Goal: Information Seeking & Learning: Learn about a topic

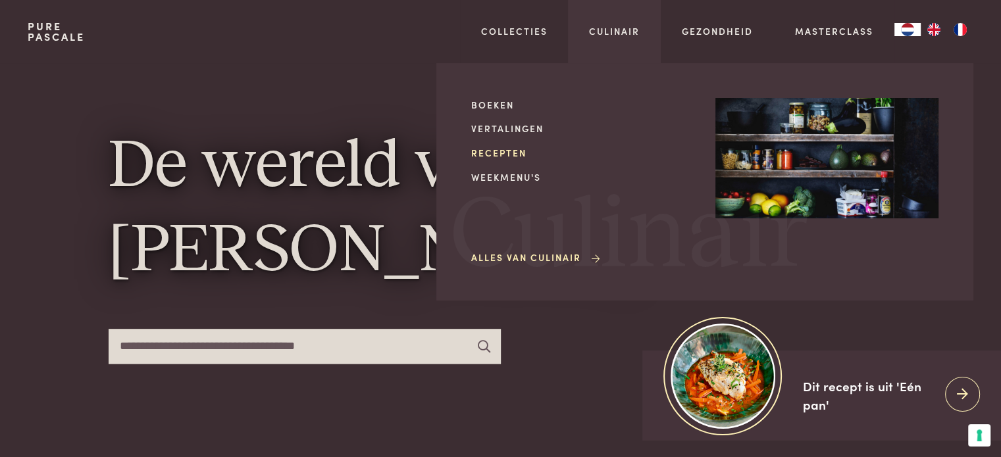
click at [502, 153] on link "Recepten" at bounding box center [582, 153] width 223 height 14
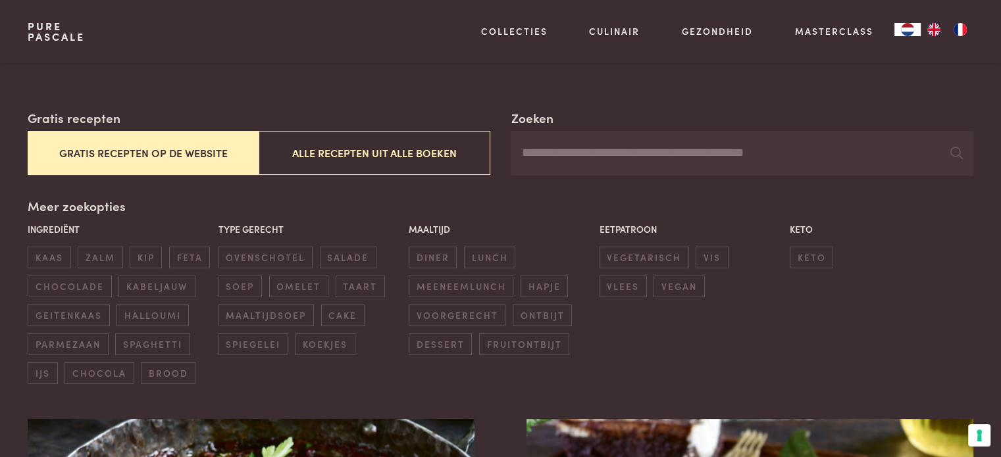
scroll to position [239, 0]
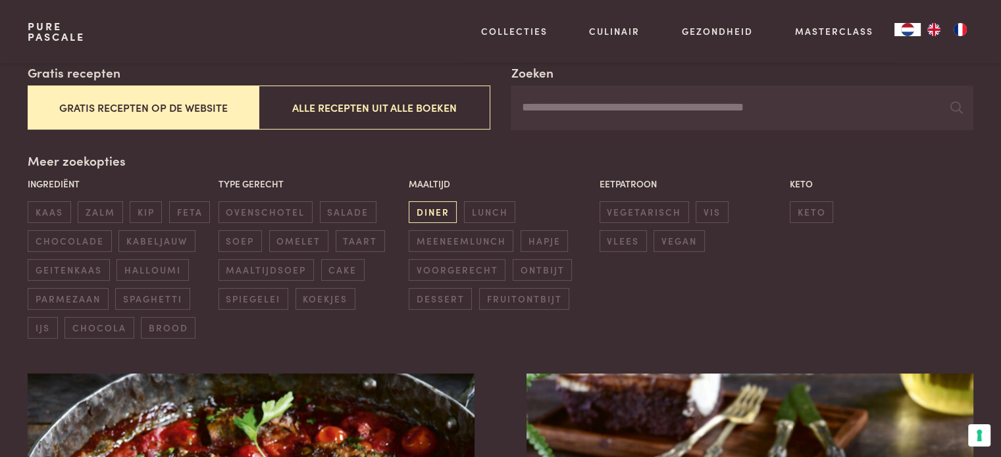
click at [437, 210] on span "diner" at bounding box center [432, 212] width 48 height 22
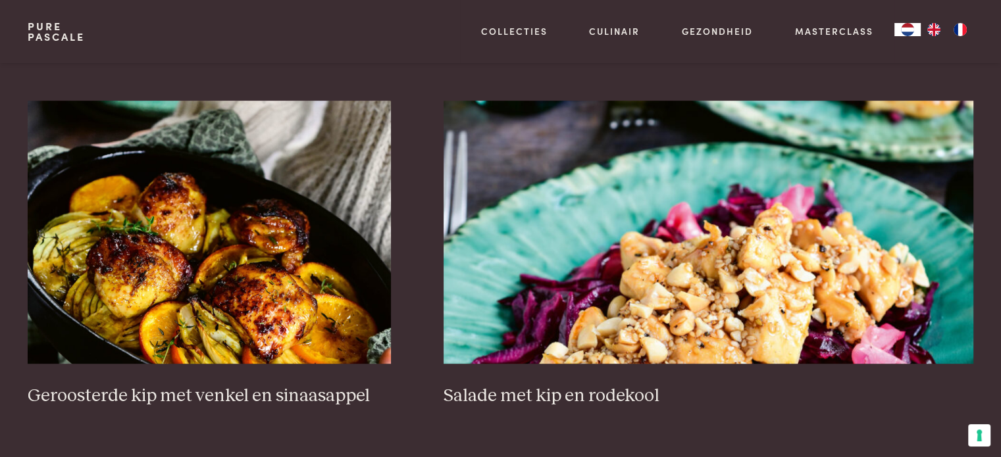
scroll to position [884, 0]
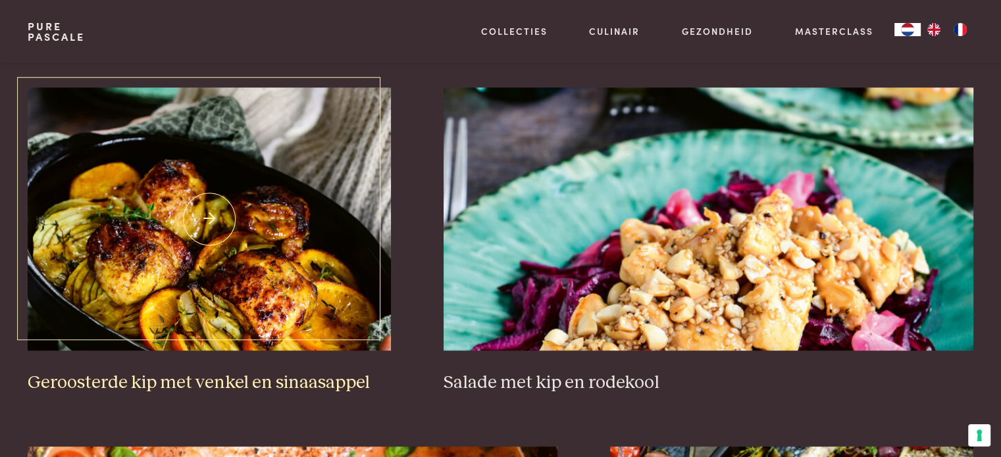
click at [211, 196] on img at bounding box center [209, 218] width 363 height 263
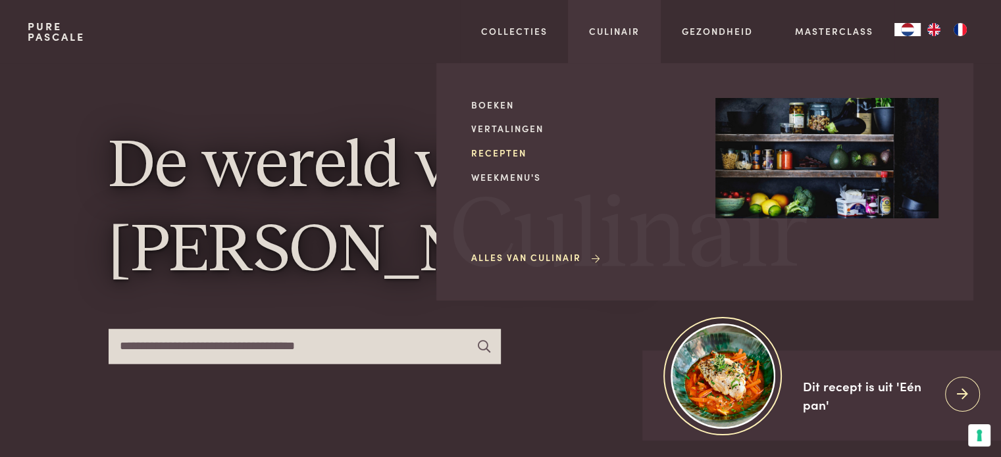
click at [517, 147] on link "Recepten" at bounding box center [582, 153] width 223 height 14
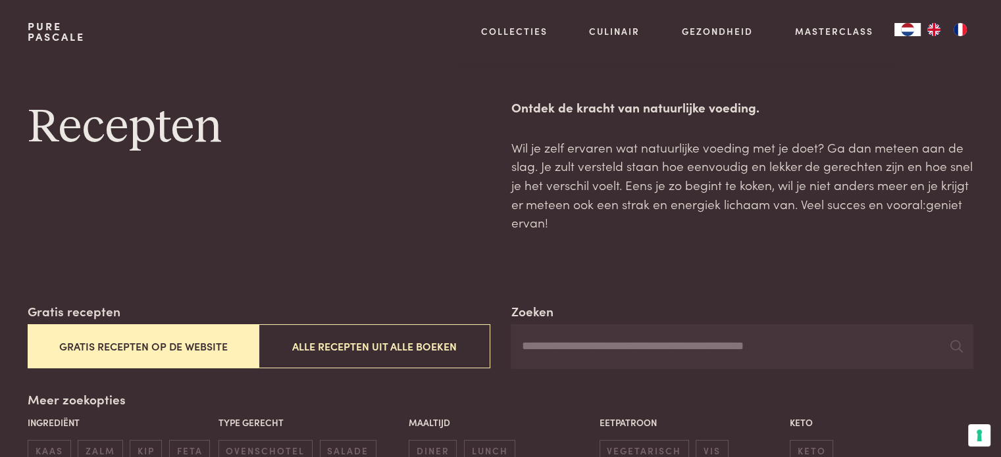
click at [135, 348] on button "Gratis recepten op de website" at bounding box center [143, 346] width 231 height 44
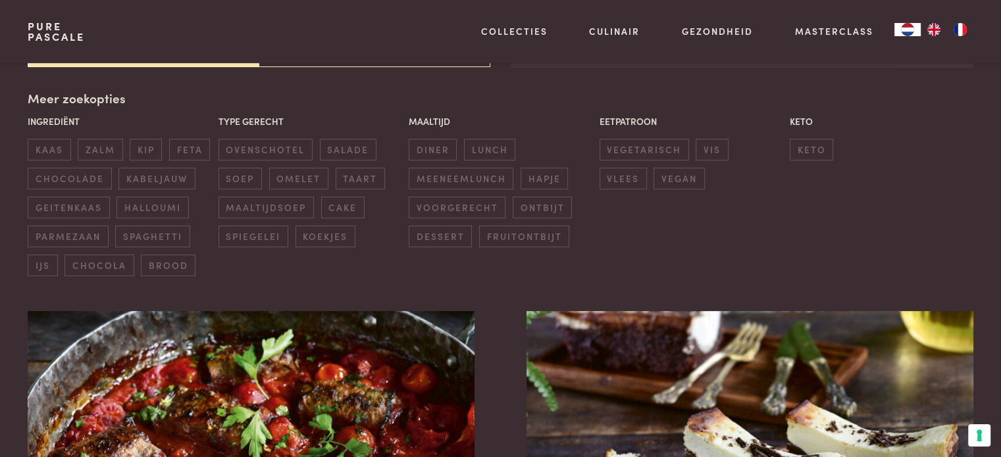
scroll to position [302, 0]
click at [432, 147] on span "diner" at bounding box center [432, 149] width 48 height 22
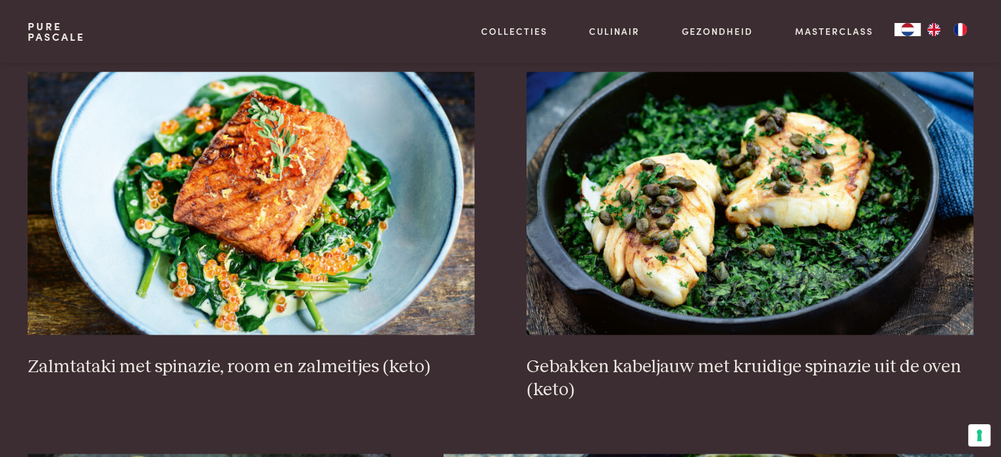
scroll to position [1631, 0]
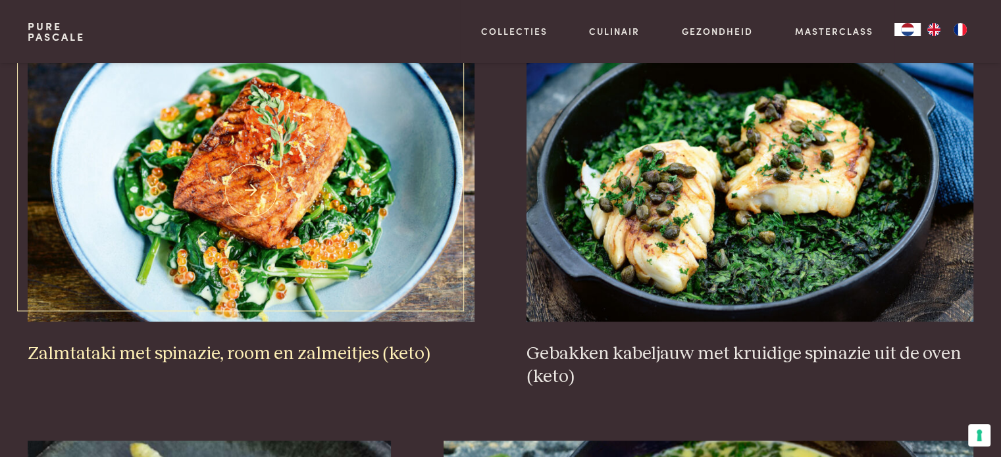
click at [272, 286] on img at bounding box center [251, 190] width 446 height 263
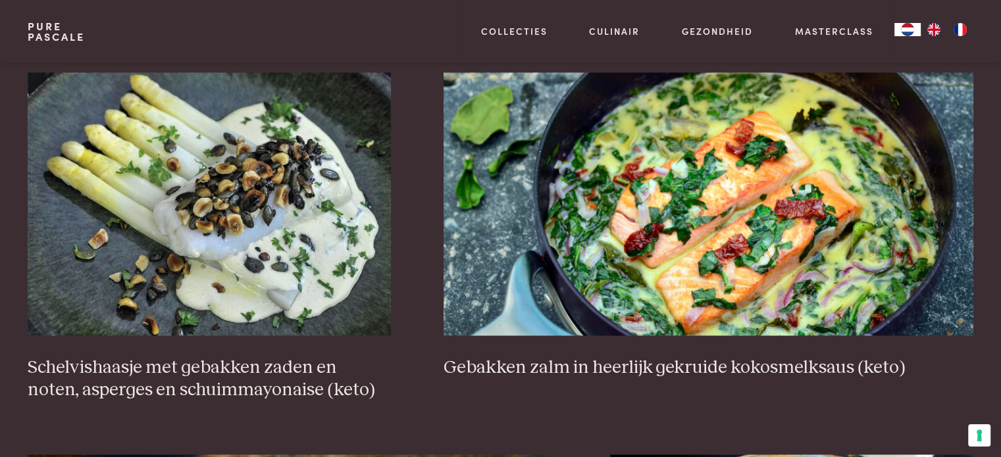
scroll to position [2026, 0]
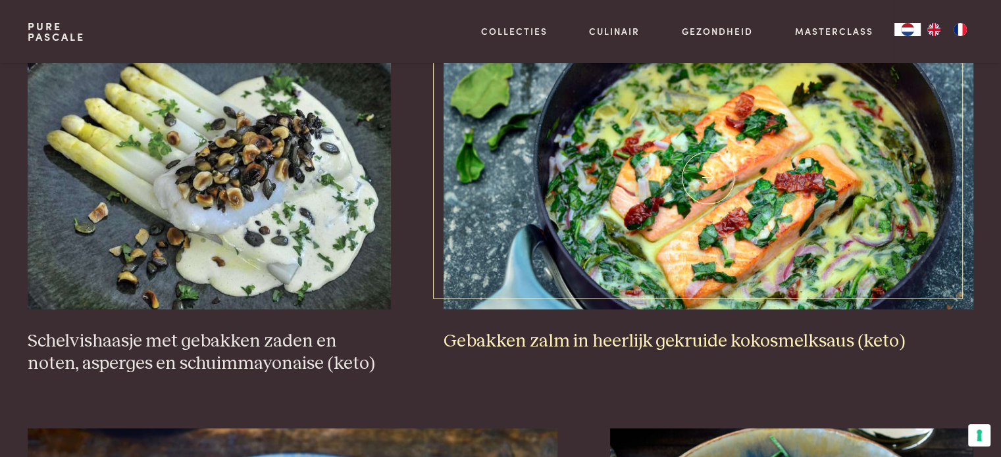
click at [839, 244] on img at bounding box center [708, 177] width 530 height 263
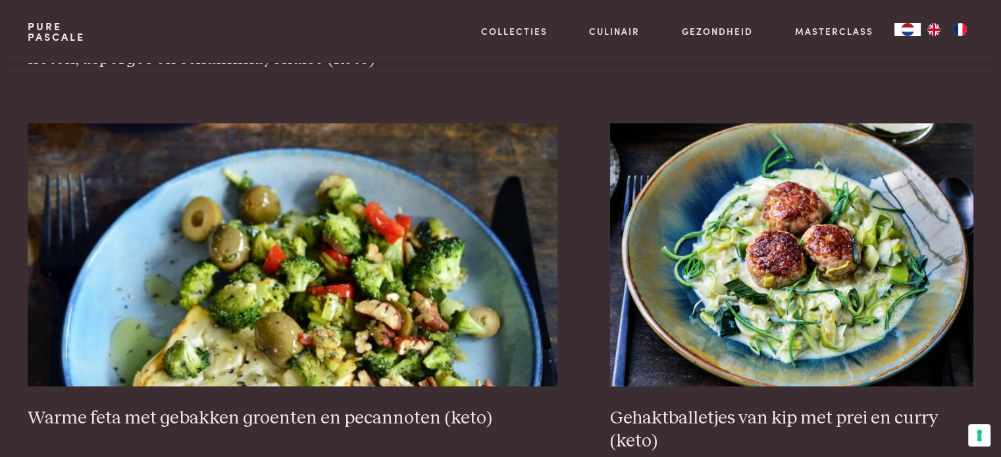
scroll to position [2317, 0]
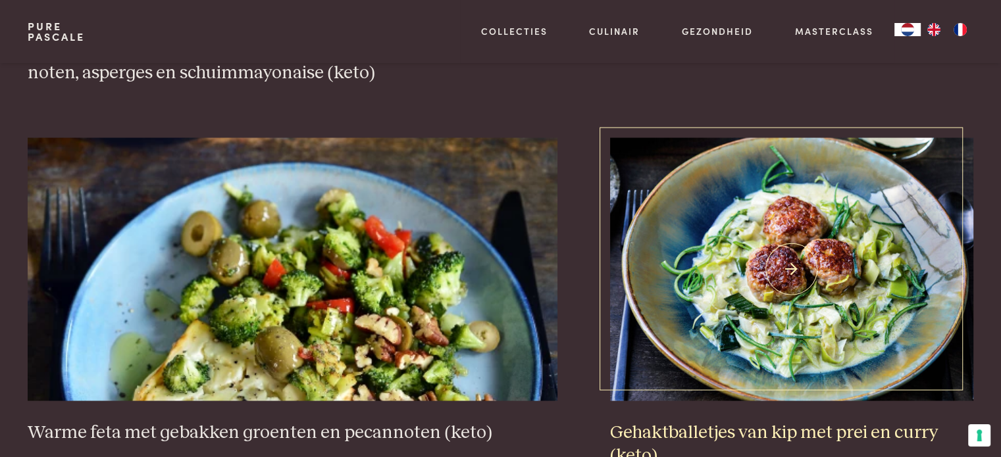
click at [851, 320] on img at bounding box center [791, 268] width 363 height 263
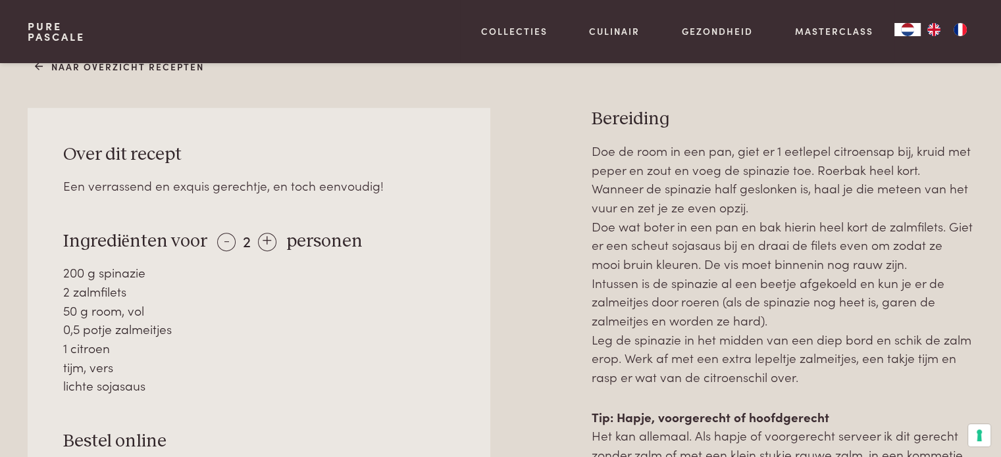
scroll to position [551, 0]
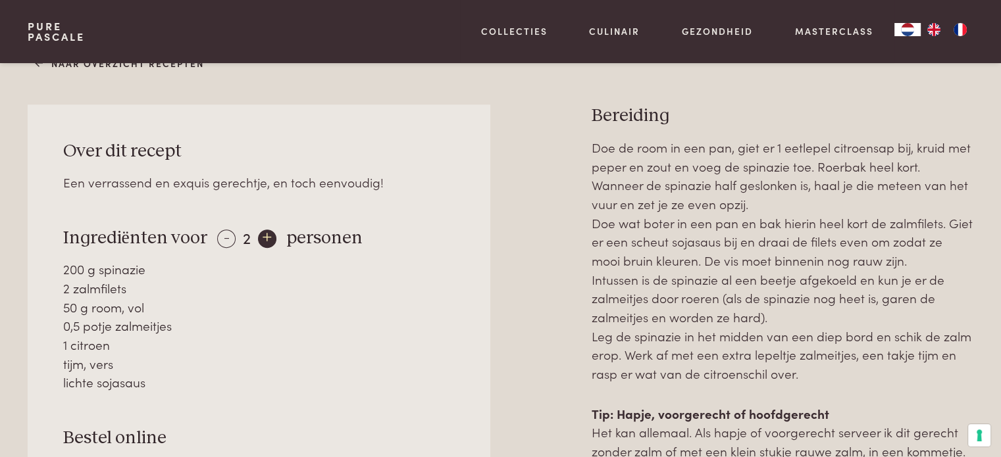
click at [265, 239] on div "+" at bounding box center [267, 239] width 18 height 18
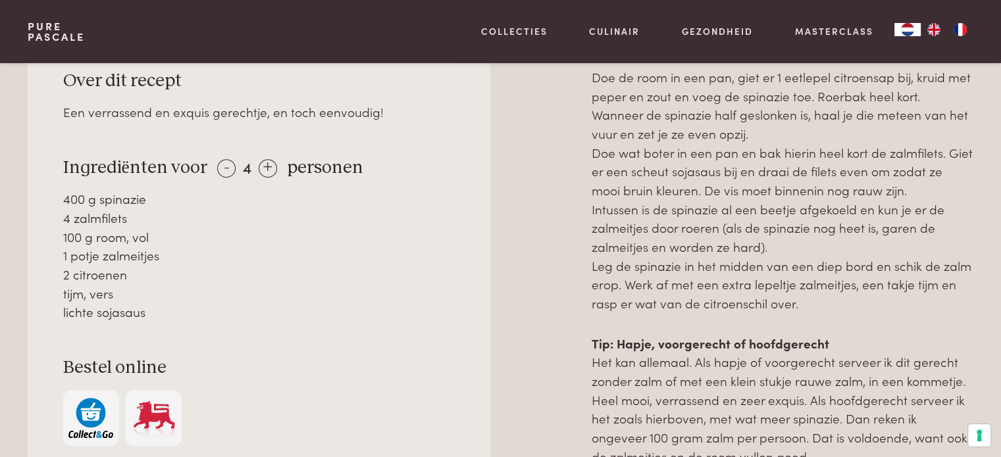
scroll to position [0, 0]
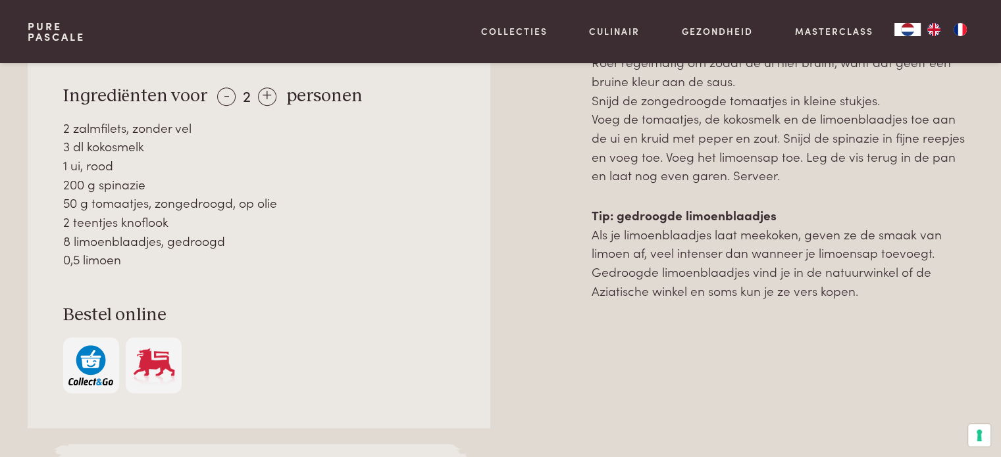
scroll to position [708, 0]
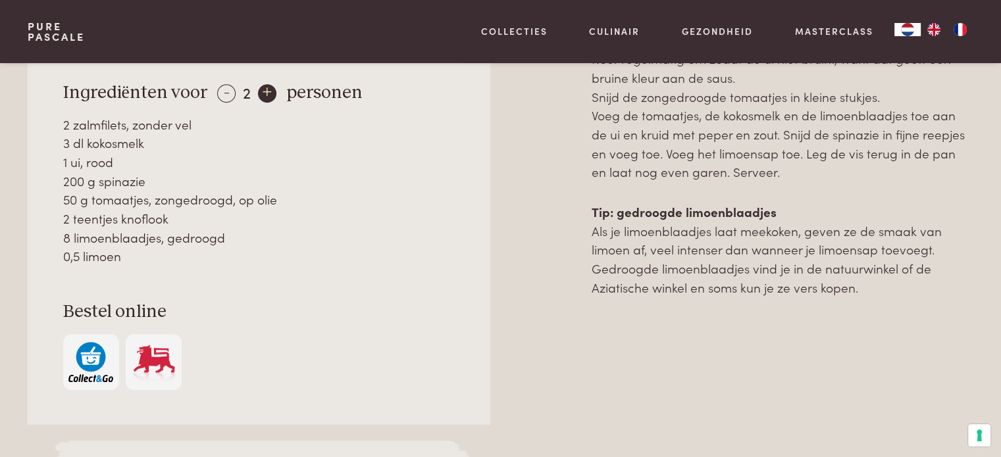
click at [264, 95] on div "+" at bounding box center [267, 93] width 18 height 18
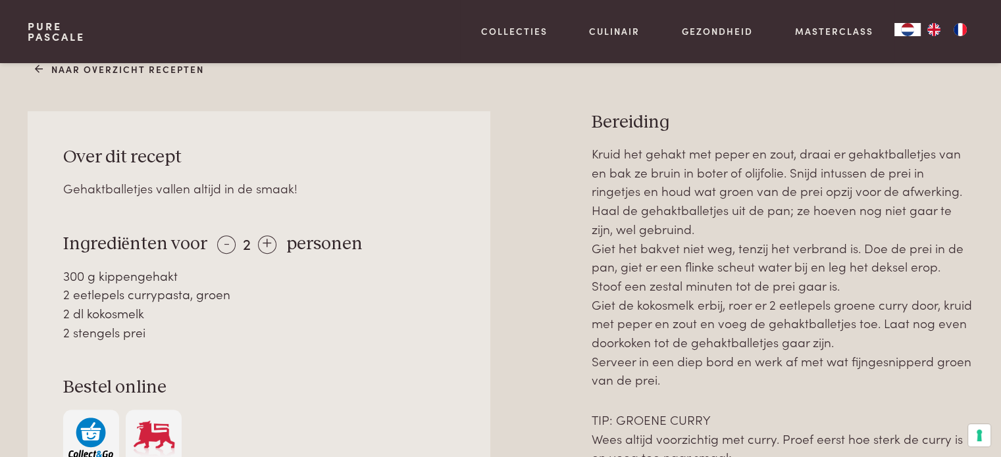
scroll to position [574, 0]
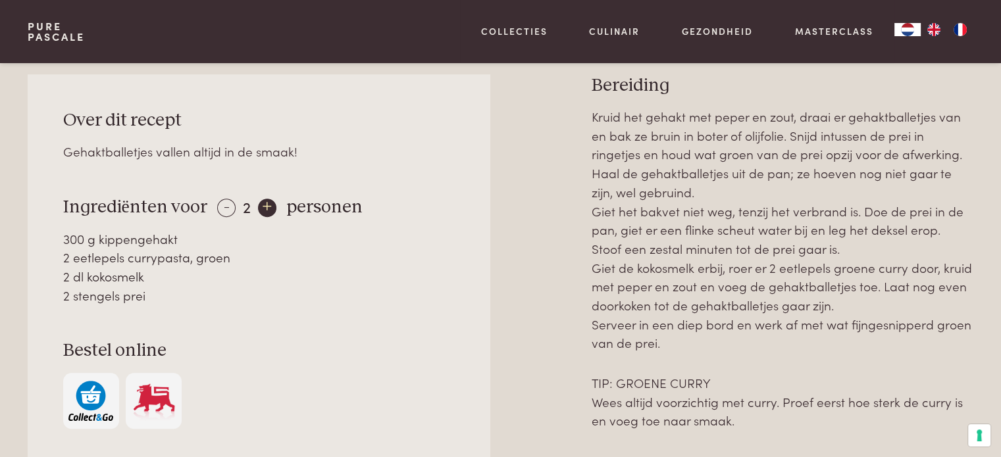
click at [268, 210] on div "+" at bounding box center [267, 208] width 18 height 18
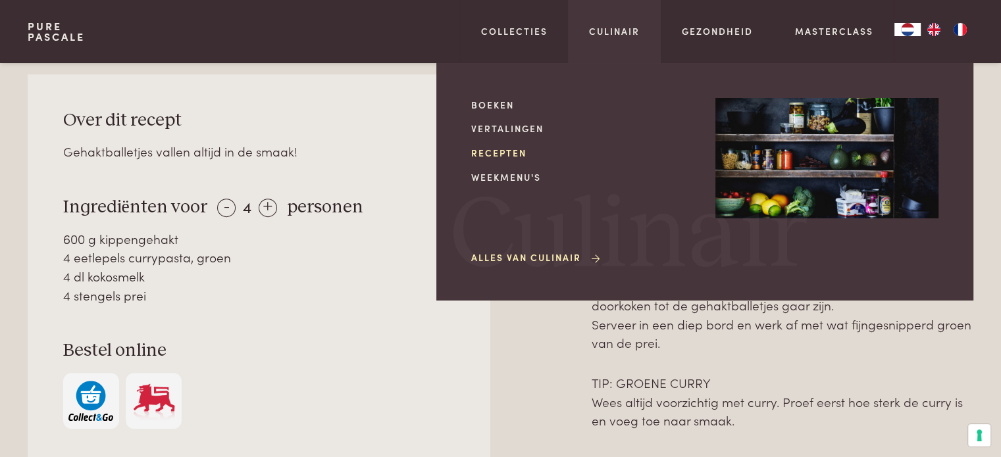
click at [503, 152] on link "Recepten" at bounding box center [582, 153] width 223 height 14
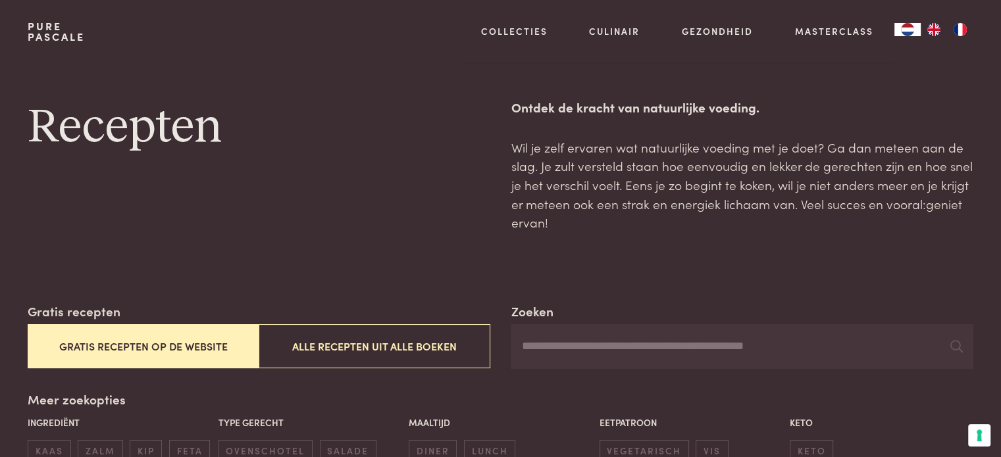
click at [218, 353] on button "Gratis recepten op de website" at bounding box center [143, 346] width 231 height 44
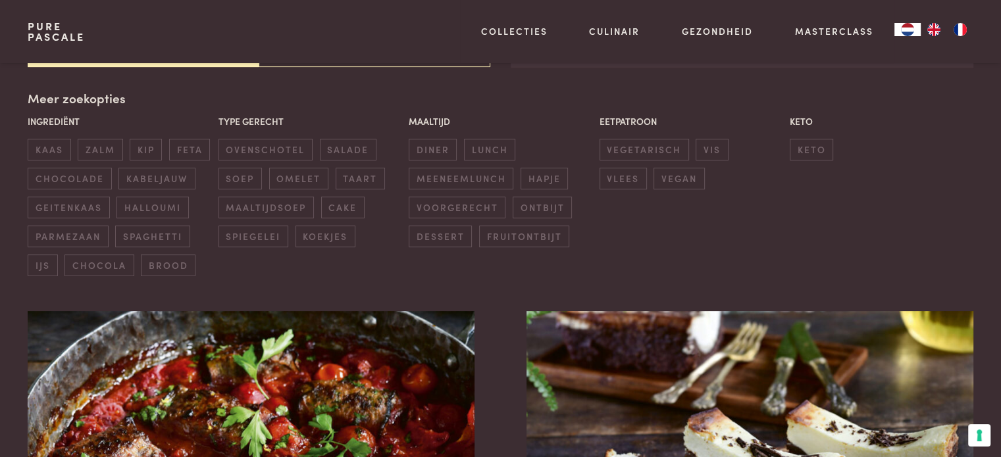
scroll to position [302, 0]
click at [539, 203] on span "ontbijt" at bounding box center [541, 207] width 59 height 22
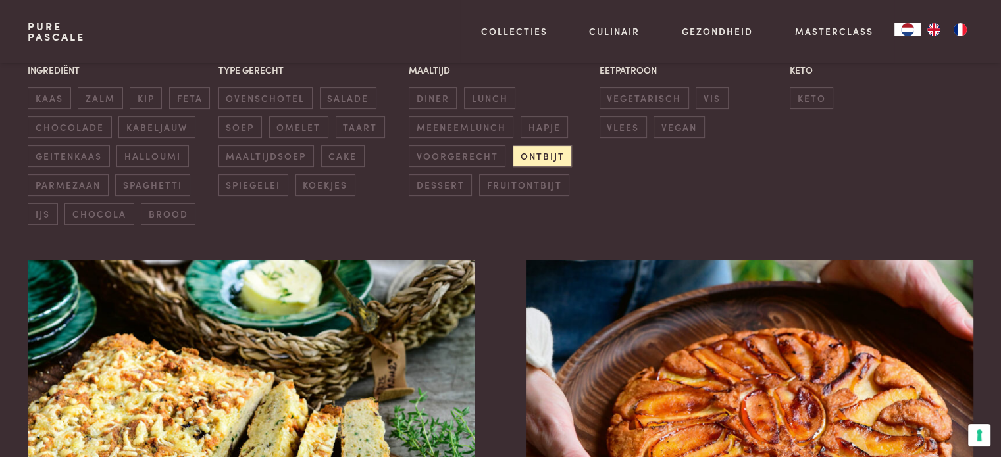
scroll to position [359, 0]
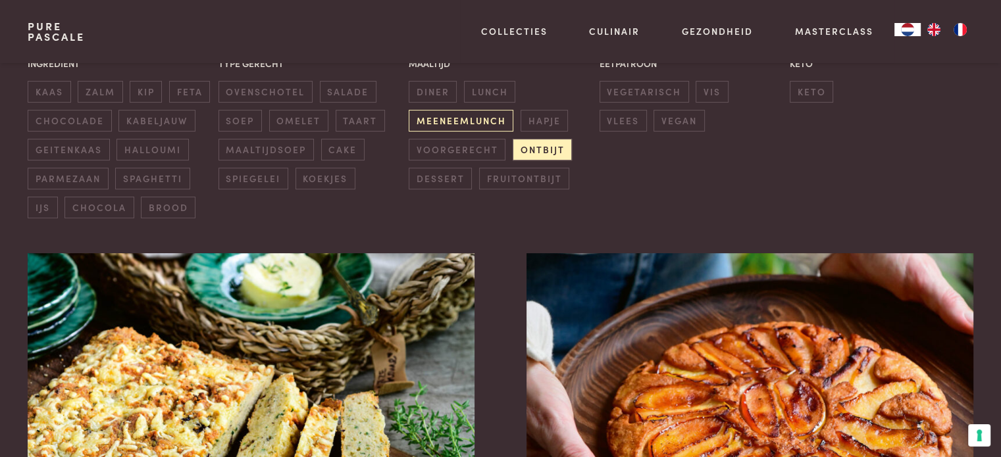
click at [481, 125] on span "meeneemlunch" at bounding box center [460, 121] width 105 height 22
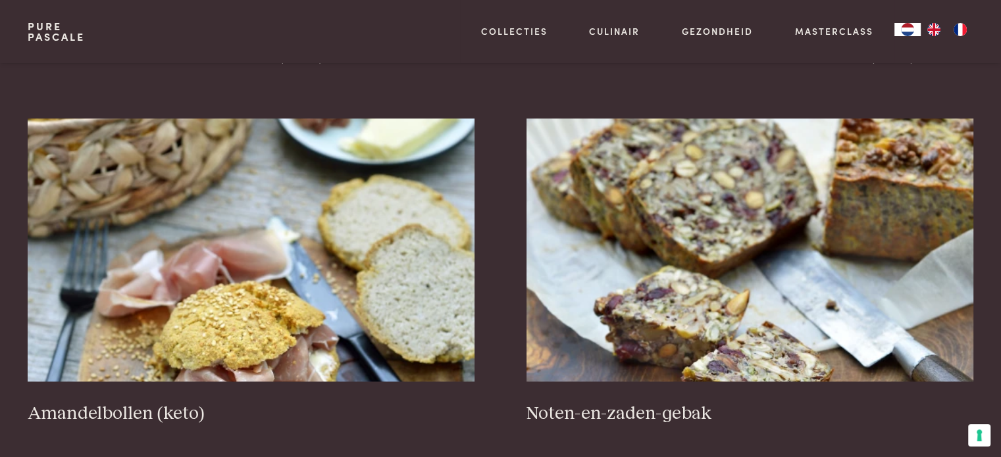
scroll to position [1669, 0]
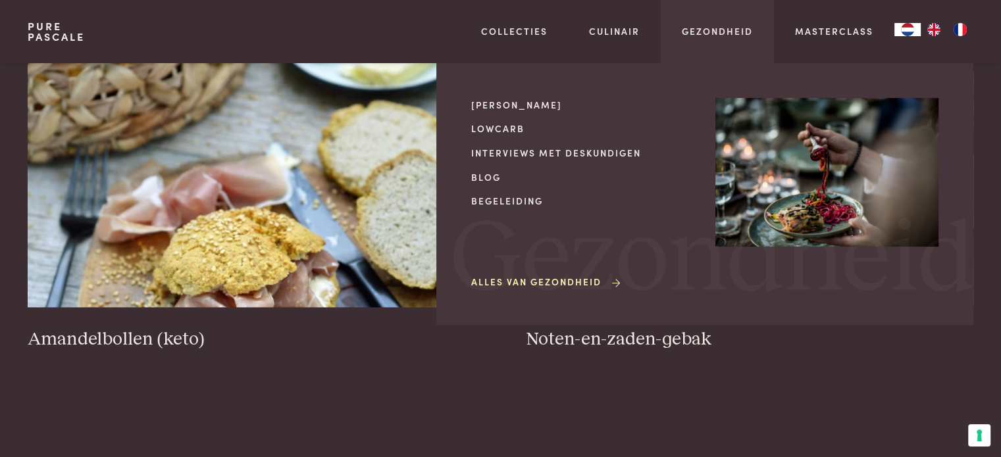
click at [740, 155] on img at bounding box center [826, 172] width 223 height 149
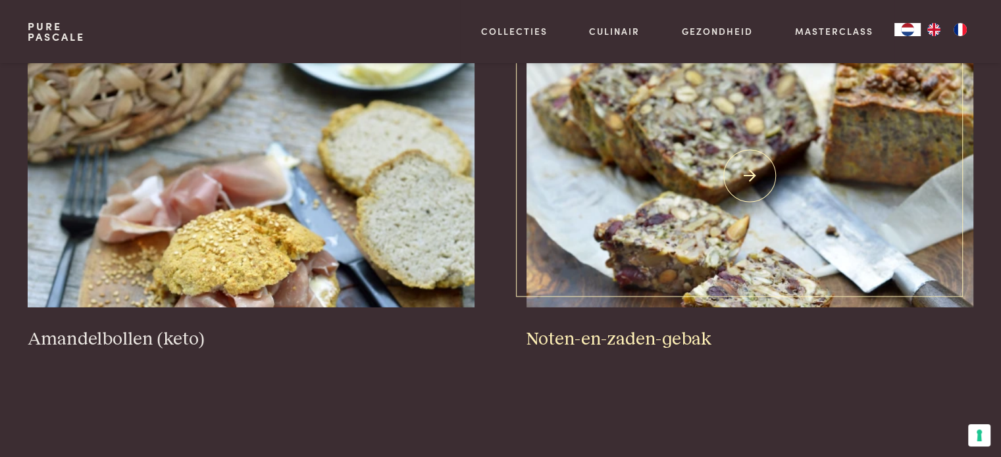
click at [712, 210] on img at bounding box center [749, 175] width 446 height 263
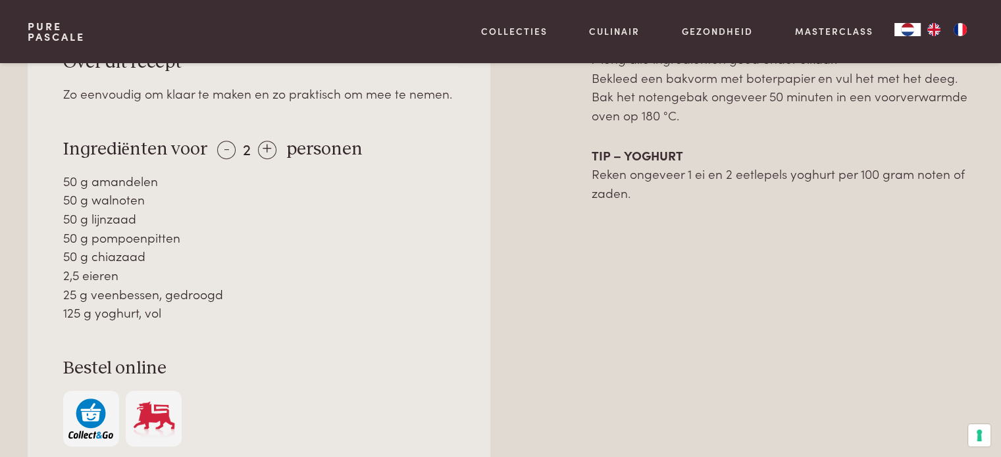
scroll to position [649, 0]
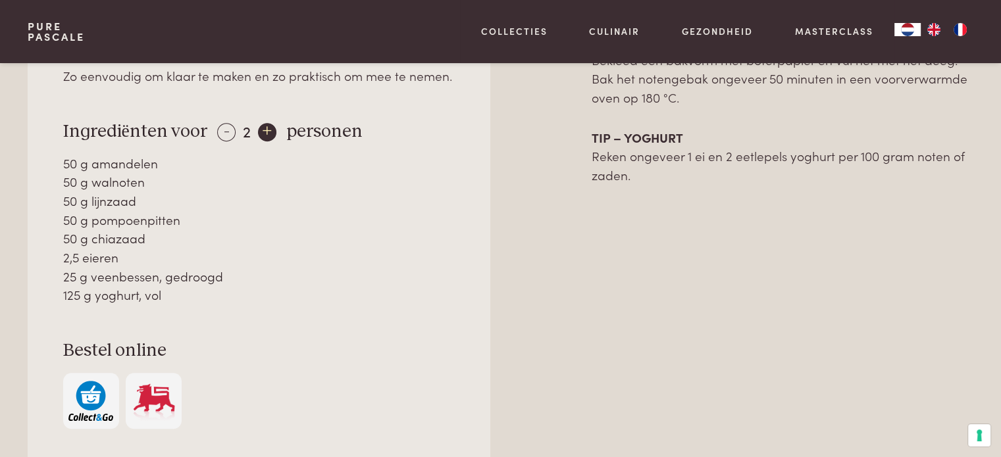
click at [264, 131] on div "+" at bounding box center [267, 132] width 18 height 18
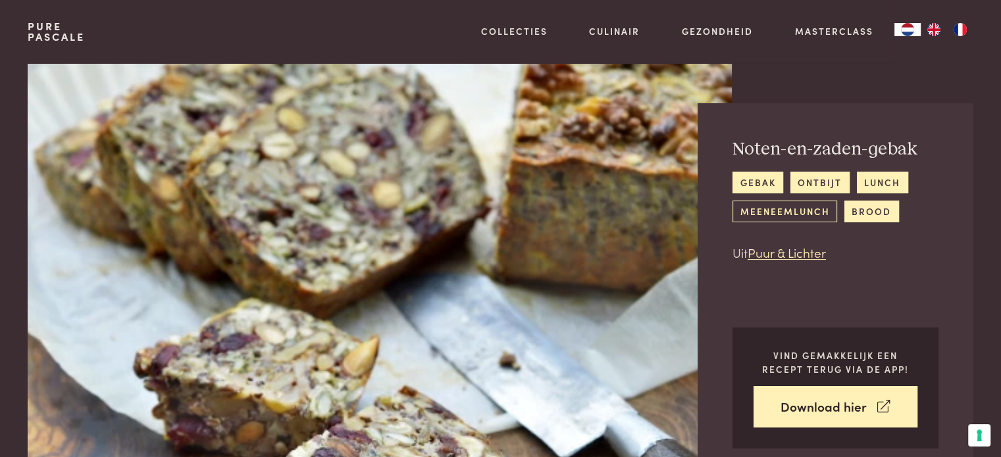
click at [806, 219] on link "meeneemlunch" at bounding box center [784, 212] width 105 height 22
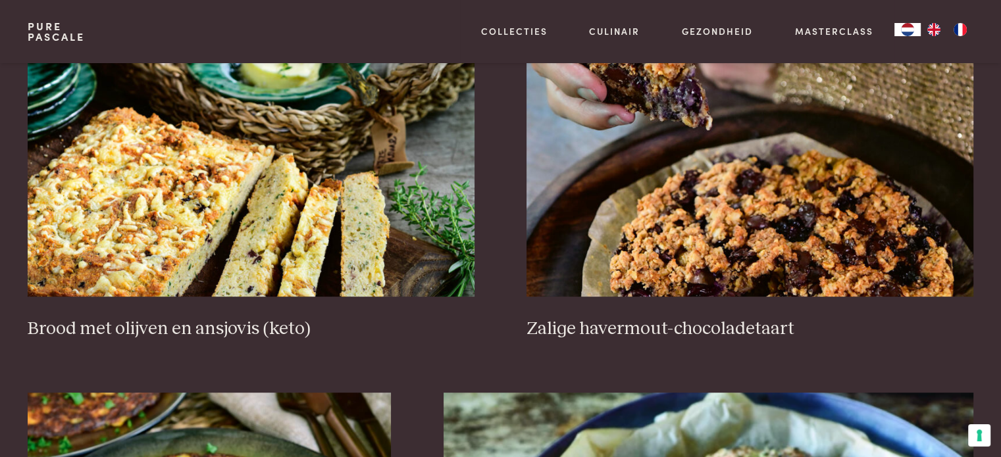
scroll to position [597, 0]
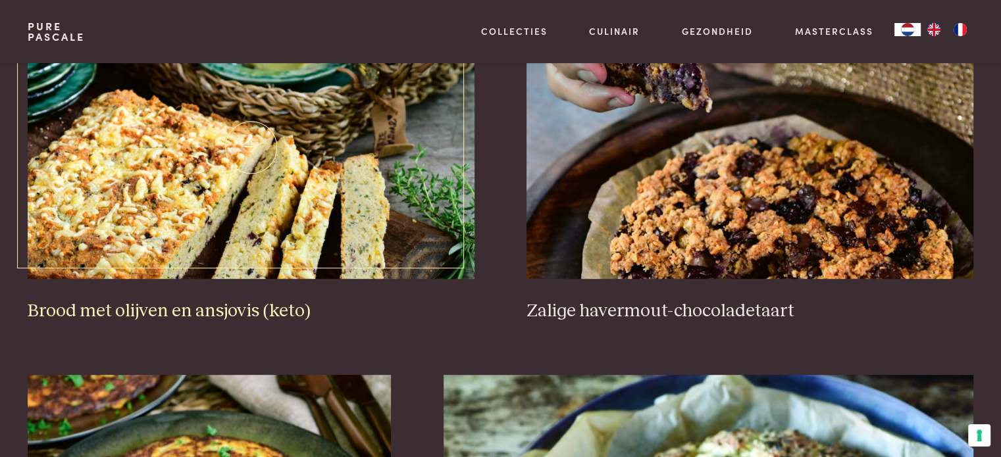
click at [251, 201] on img at bounding box center [251, 147] width 446 height 263
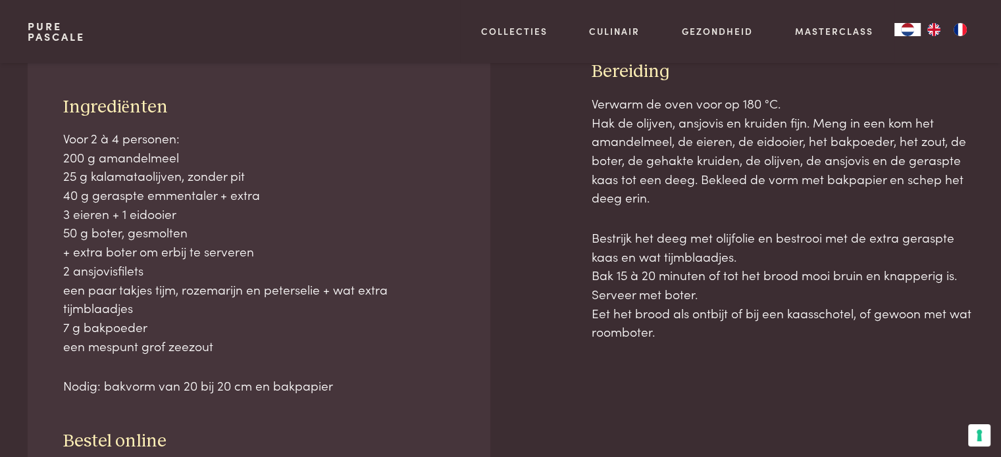
scroll to position [600, 0]
